Goal: Task Accomplishment & Management: Manage account settings

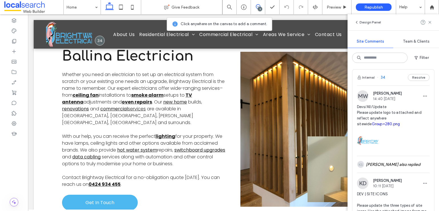
click at [368, 151] on img at bounding box center [367, 140] width 21 height 21
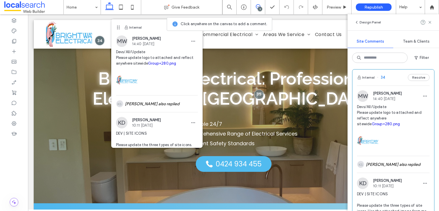
click at [128, 79] on img at bounding box center [126, 79] width 21 height 21
click at [162, 63] on link "Group+280.png" at bounding box center [162, 63] width 28 height 4
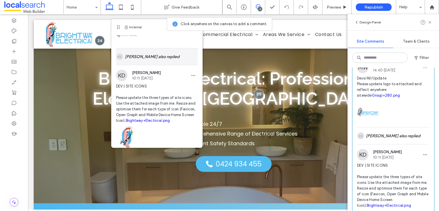
scroll to position [57, 0]
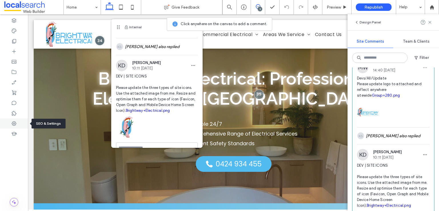
click at [13, 124] on icon at bounding box center [14, 124] width 6 height 6
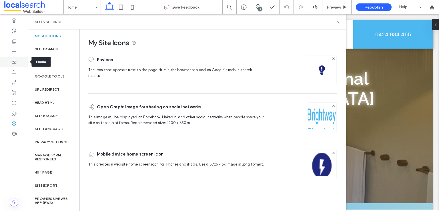
click at [14, 62] on icon at bounding box center [14, 62] width 6 height 6
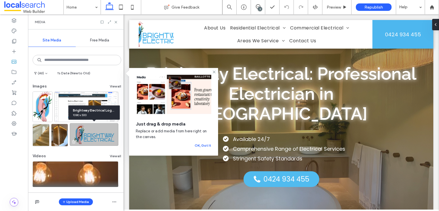
click at [103, 140] on img at bounding box center [94, 134] width 49 height 23
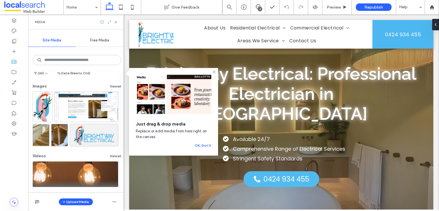
click at [211, 73] on div "Just drag & drop media Replace or add media from here right on the canvas. OK, …" at bounding box center [173, 112] width 89 height 88
click at [215, 72] on icon at bounding box center [214, 72] width 5 height 5
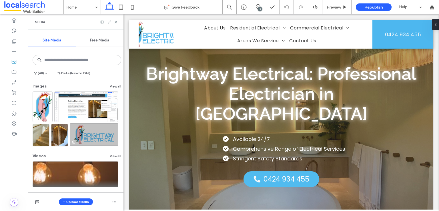
click at [88, 140] on img at bounding box center [94, 134] width 49 height 23
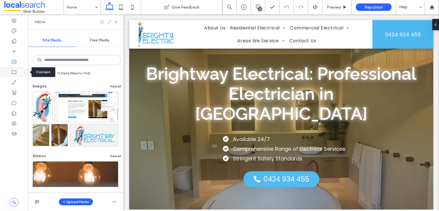
click at [14, 71] on icon at bounding box center [14, 72] width 6 height 6
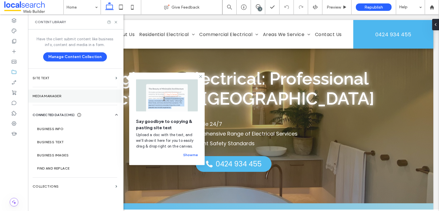
click at [58, 97] on label "Media Manager" at bounding box center [75, 96] width 85 height 4
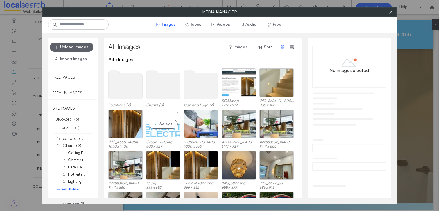
click at [161, 133] on div "Select" at bounding box center [163, 123] width 34 height 29
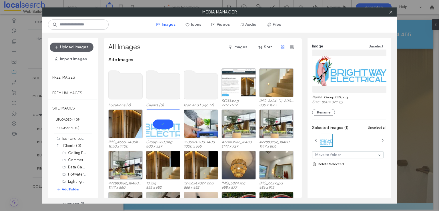
drag, startPoint x: 342, startPoint y: 71, endPoint x: 360, endPoint y: 104, distance: 37.3
click at [360, 104] on label "800 x 329" at bounding box center [353, 102] width 65 height 4
drag, startPoint x: 342, startPoint y: 69, endPoint x: 363, endPoint y: 101, distance: 39.1
click at [363, 101] on label "800 x 329" at bounding box center [353, 102] width 65 height 4
click at [391, 12] on icon at bounding box center [390, 12] width 4 height 4
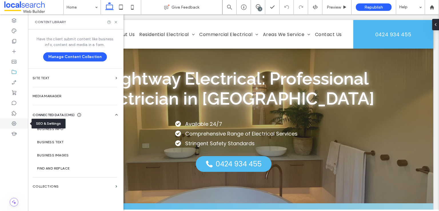
click at [15, 124] on icon at bounding box center [14, 124] width 6 height 6
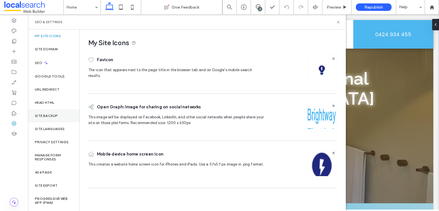
click at [54, 116] on label "Site Backup" at bounding box center [46, 116] width 23 height 4
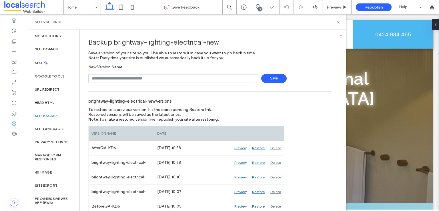
click at [126, 78] on input "text" at bounding box center [173, 78] width 170 height 9
click at [104, 80] on input "text" at bounding box center [173, 78] width 170 height 9
type input "*"
type input "**********"
click at [267, 77] on span "Save" at bounding box center [273, 78] width 25 height 9
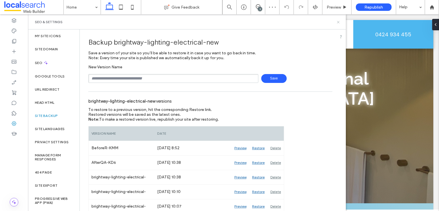
click at [338, 22] on use at bounding box center [338, 22] width 2 height 2
